Goal: Transaction & Acquisition: Purchase product/service

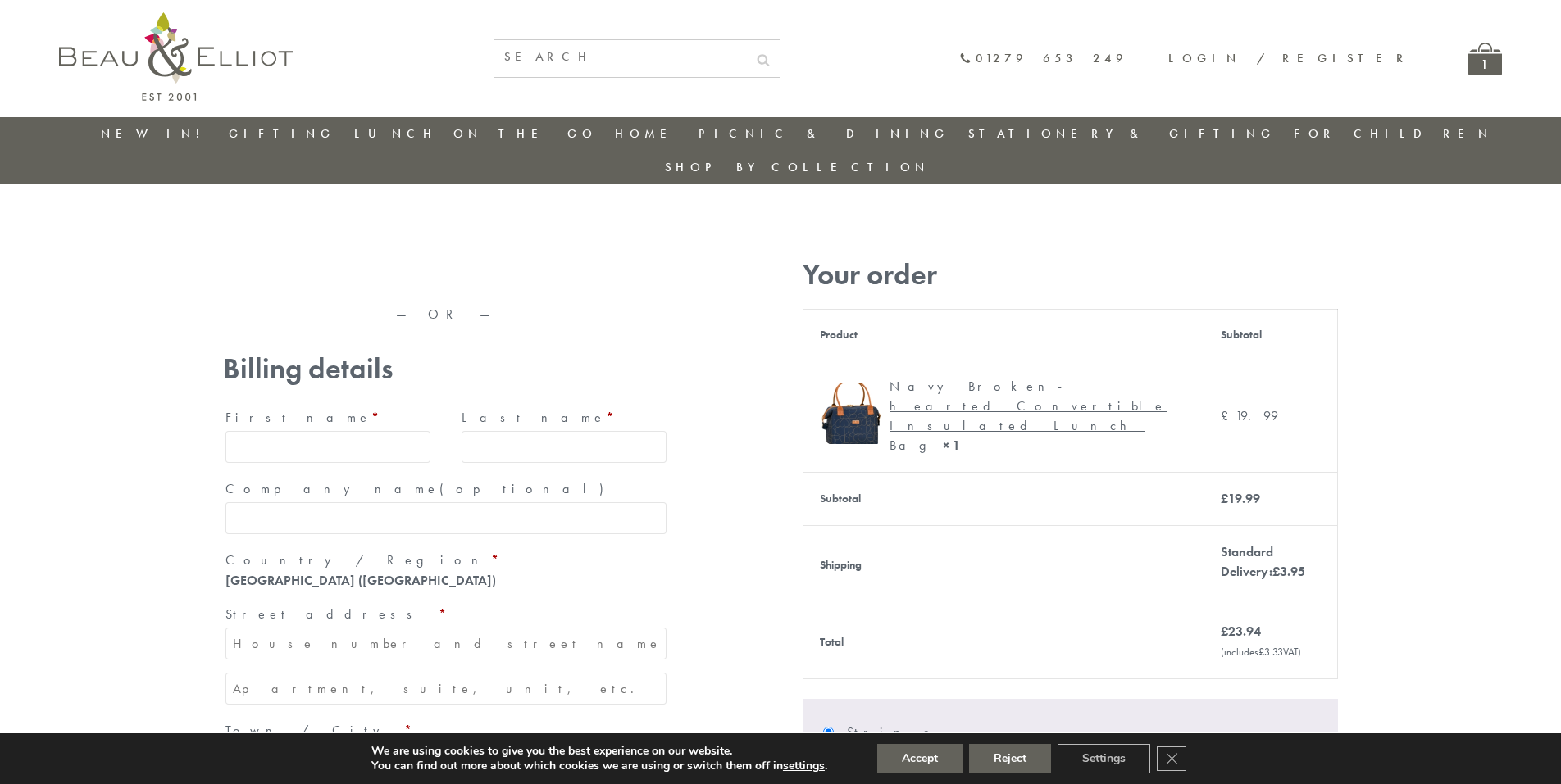
type input "maria33@yahoo.com"
type input "Maria"
type input "Williams"
type input "23, Scottsdale, Happytown"
type input "London"
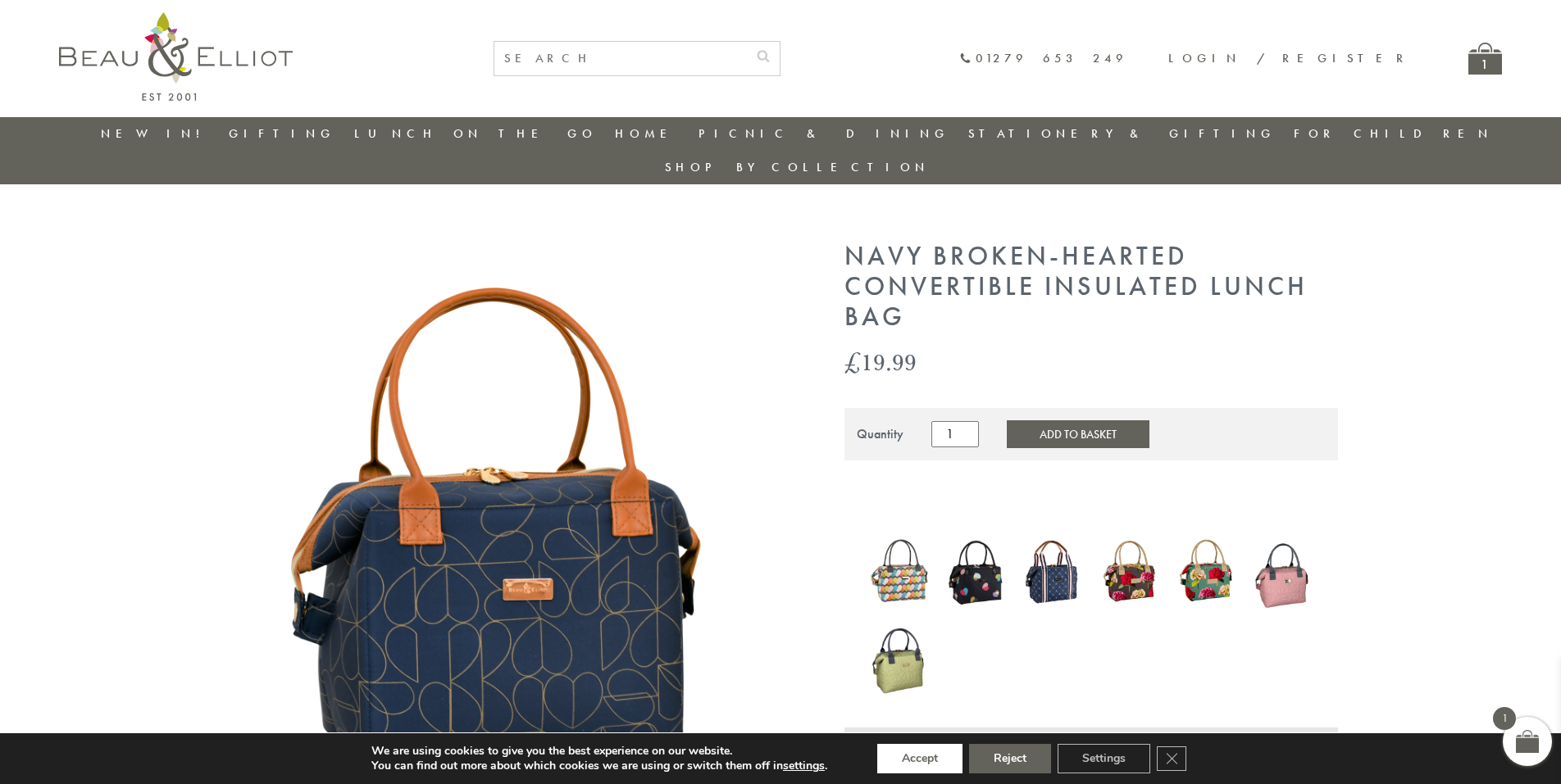
click at [920, 759] on button "Accept" at bounding box center [920, 759] width 85 height 30
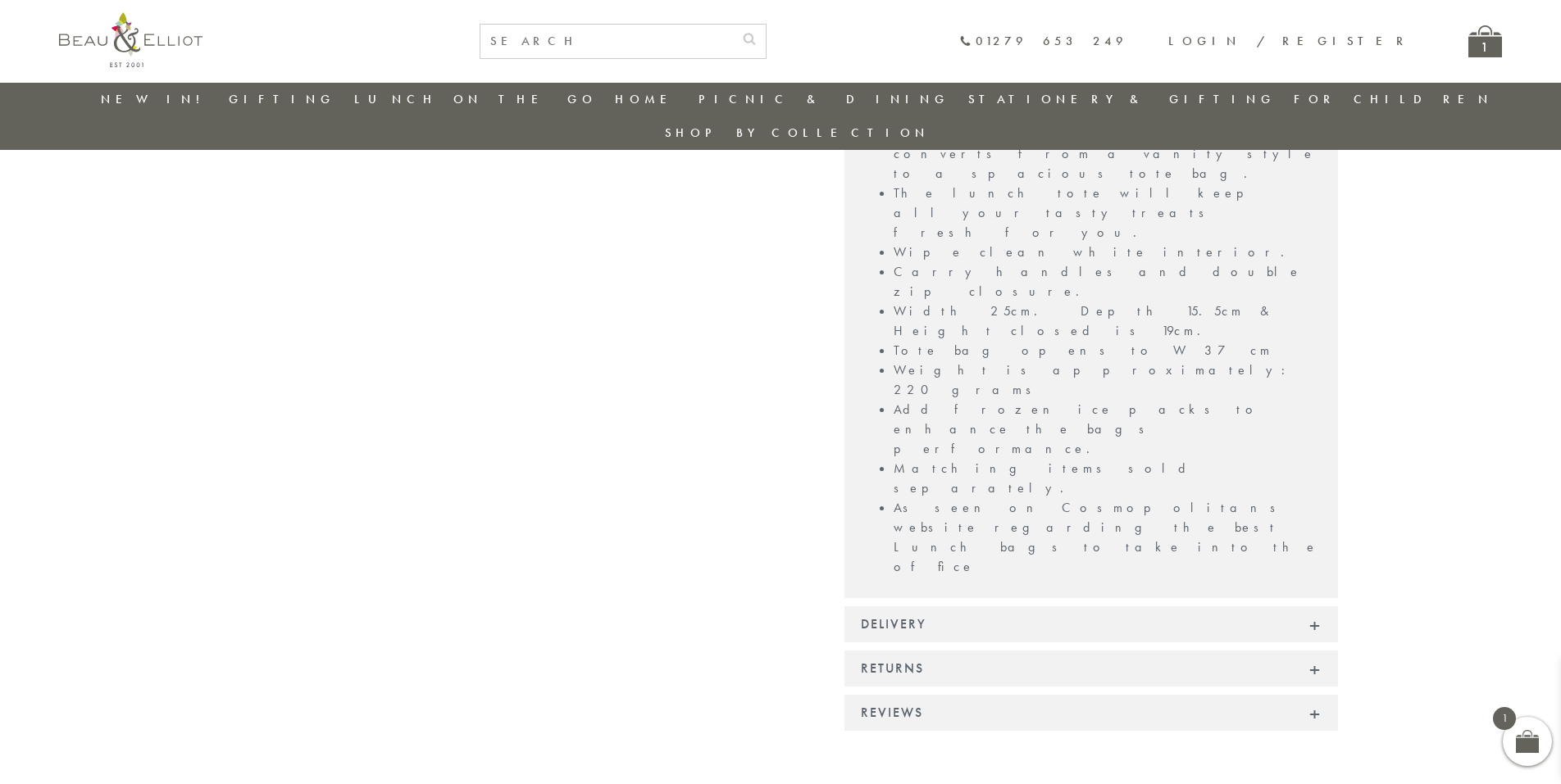
scroll to position [1243, 0]
